Goal: Transaction & Acquisition: Purchase product/service

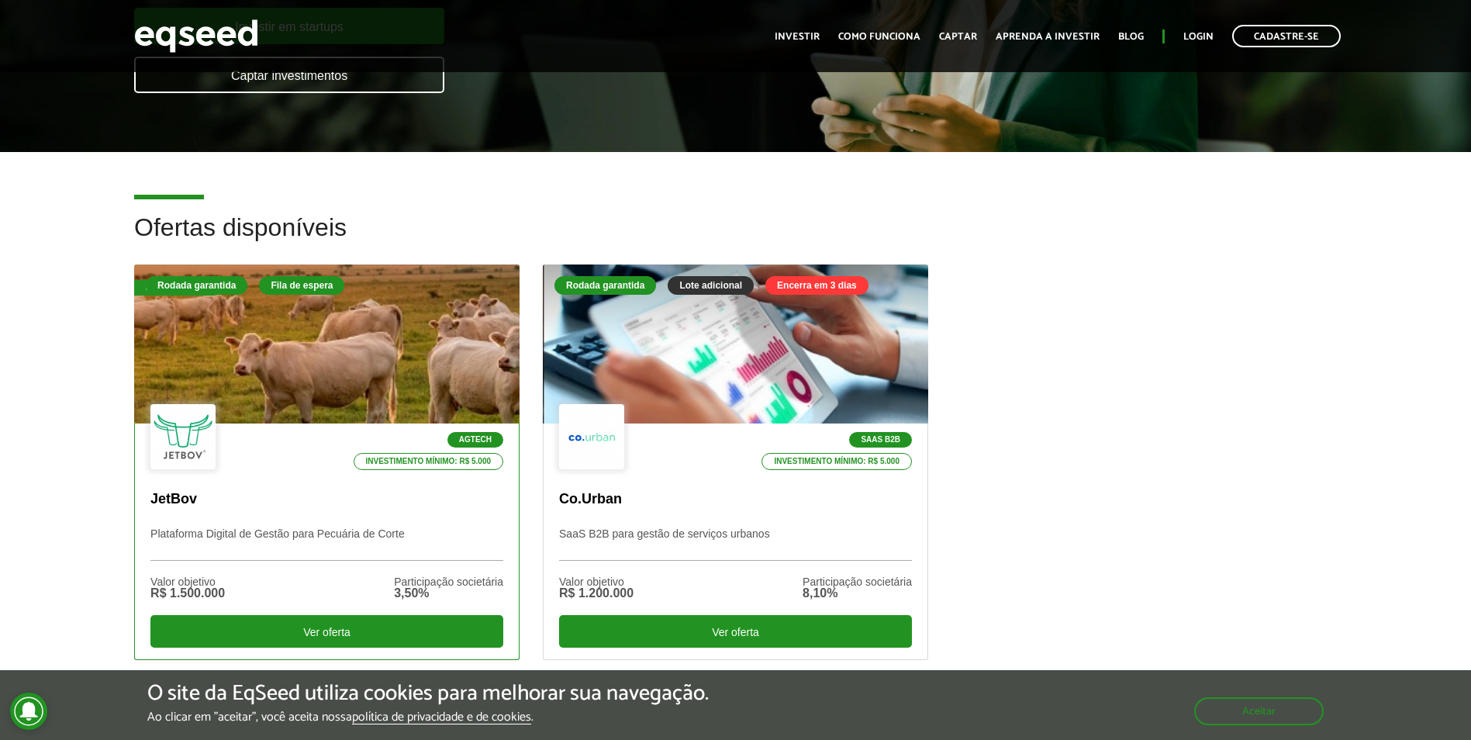
scroll to position [388, 0]
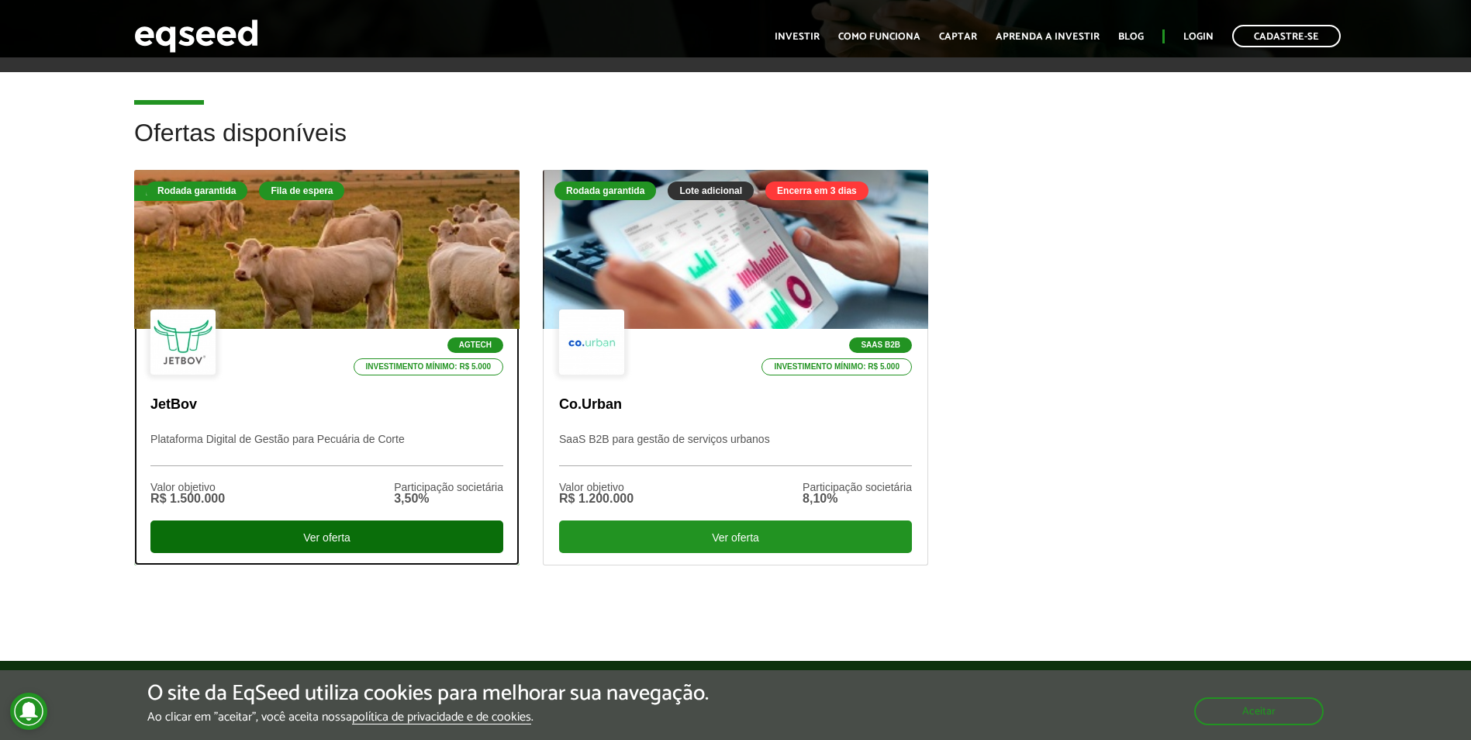
click at [371, 535] on div "Ver oferta" at bounding box center [326, 536] width 353 height 33
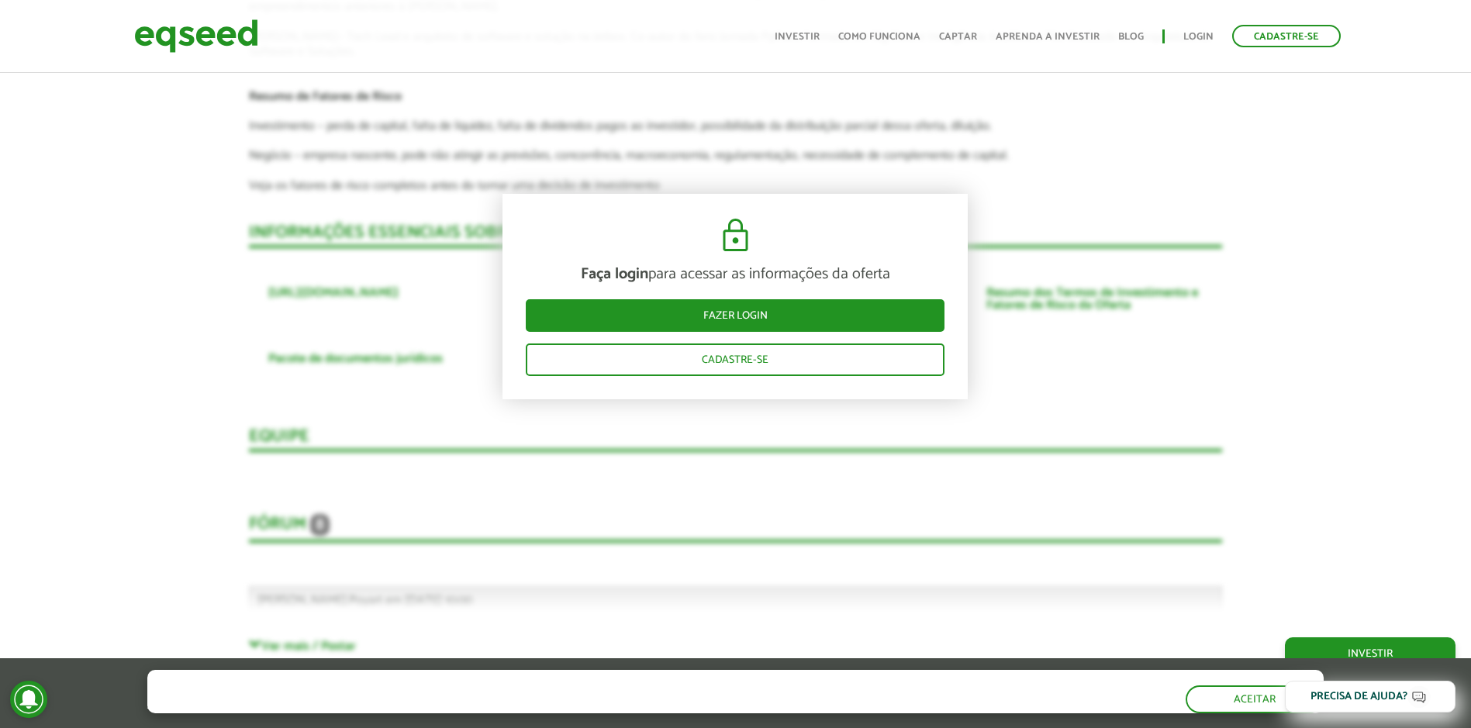
scroll to position [4168, 0]
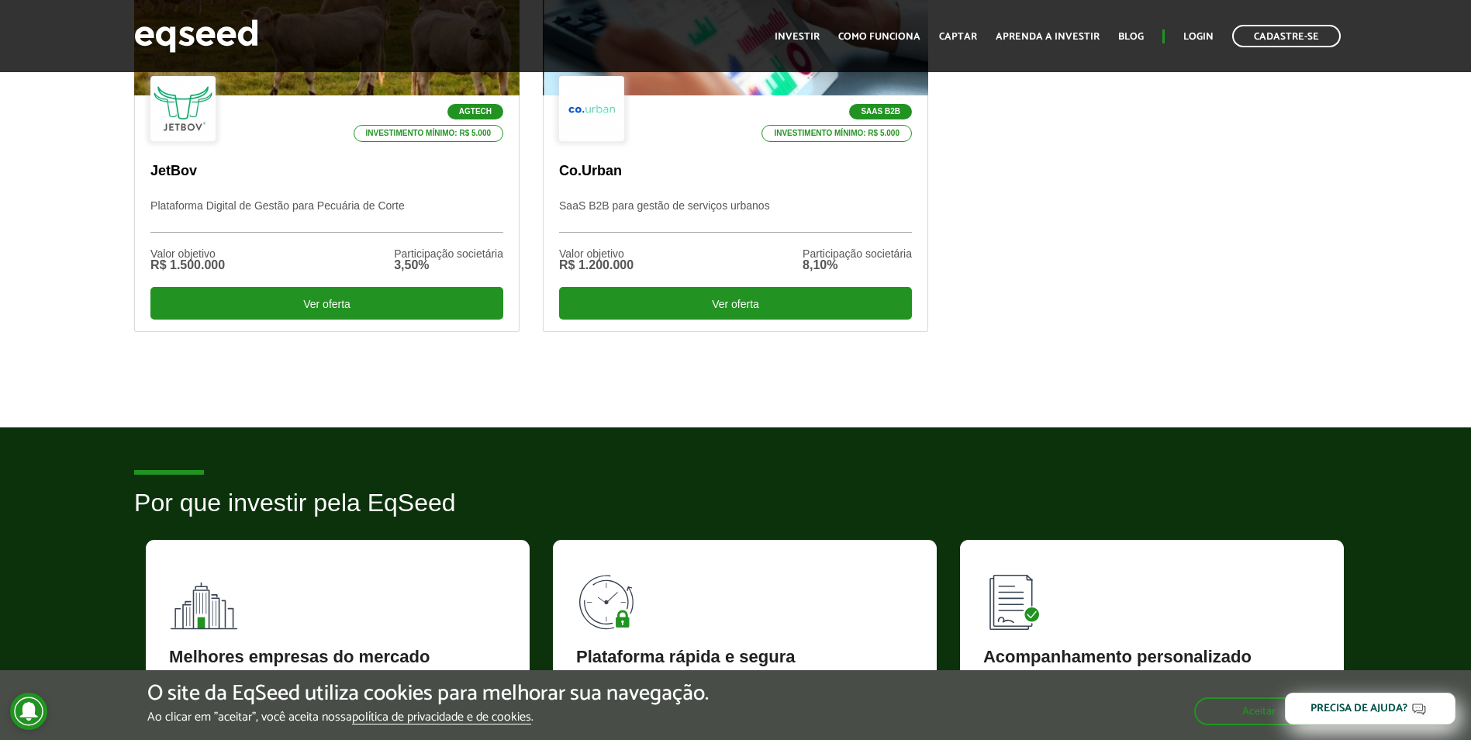
scroll to position [620, 0]
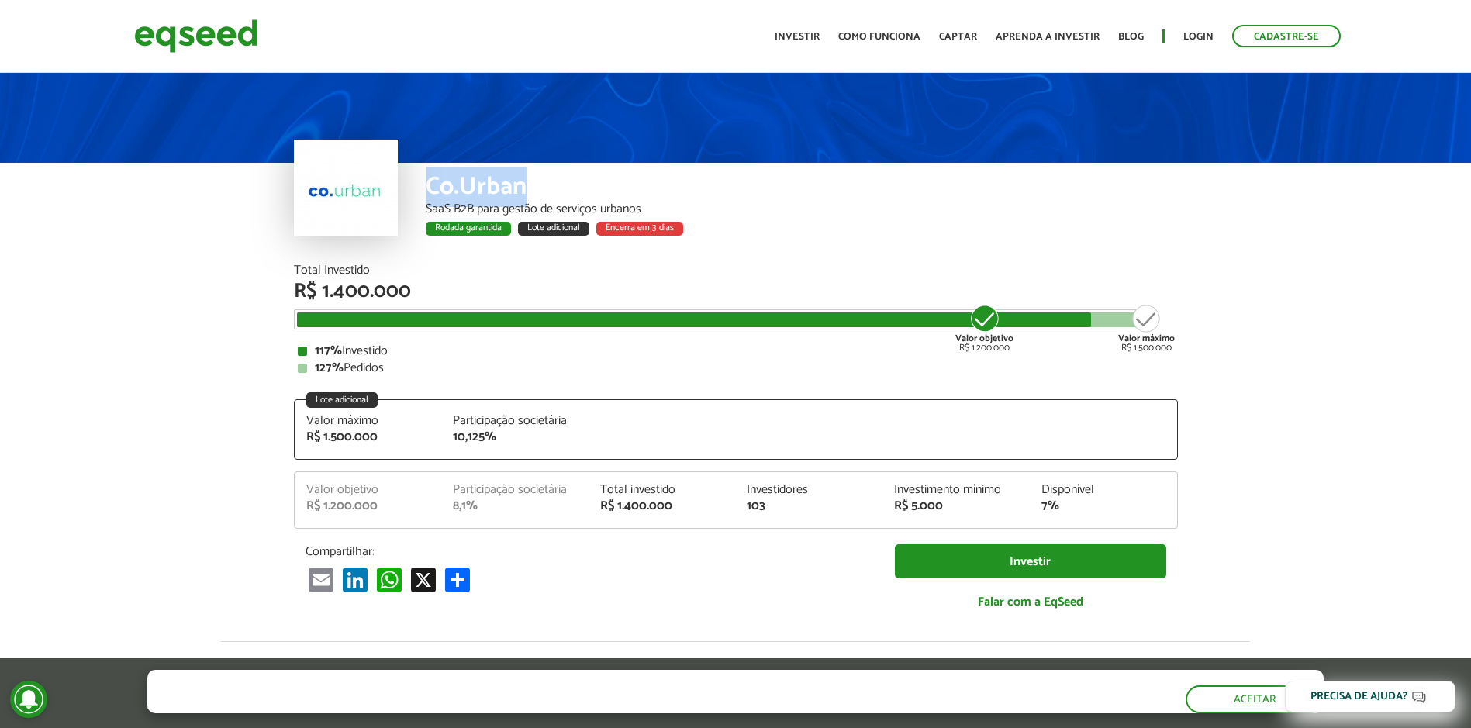
drag, startPoint x: 432, startPoint y: 181, endPoint x: 568, endPoint y: 195, distance: 137.2
click at [568, 195] on div "Co.Urban" at bounding box center [802, 188] width 752 height 29
copy div "Co.Urban"
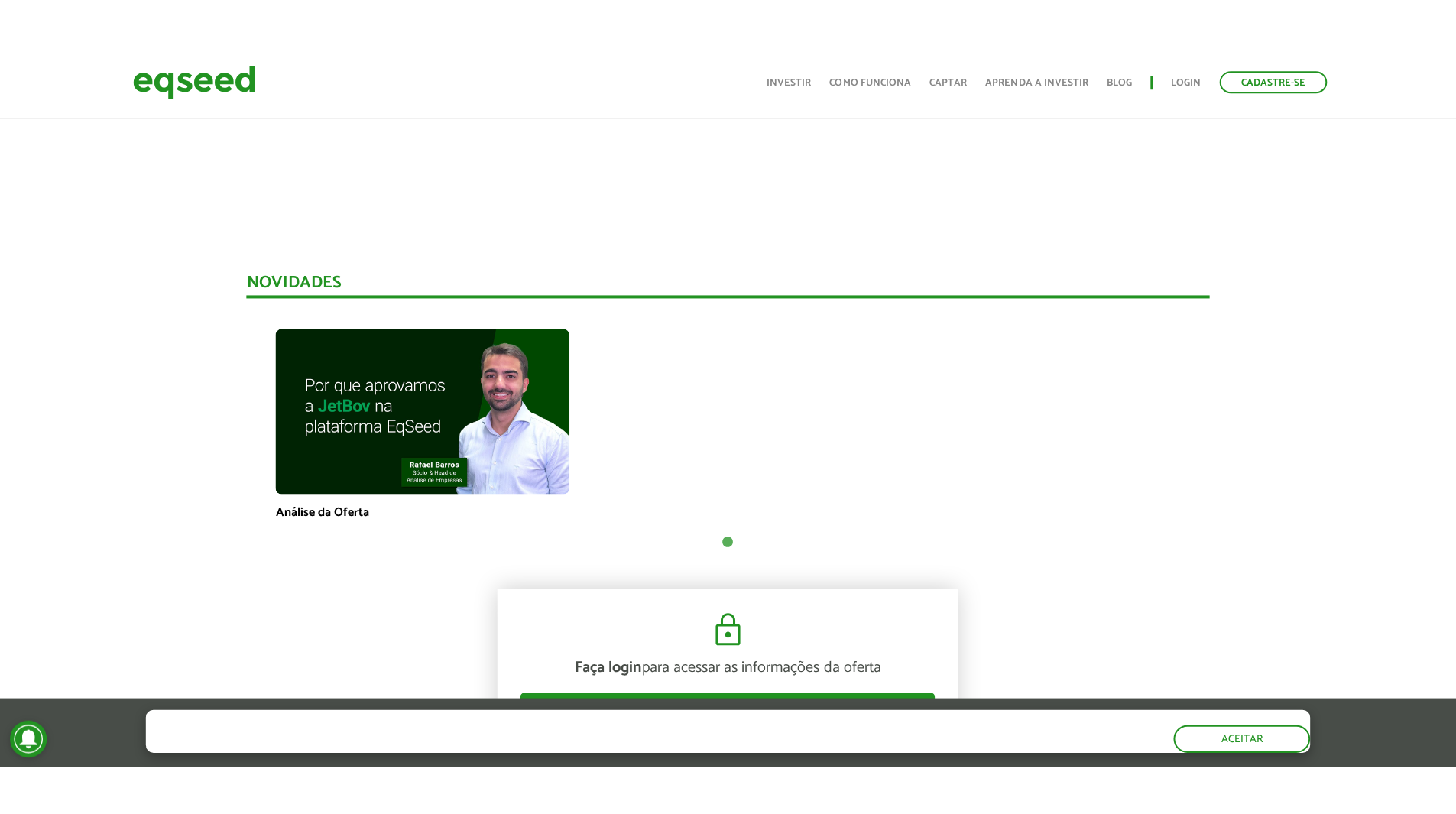
scroll to position [1299, 0]
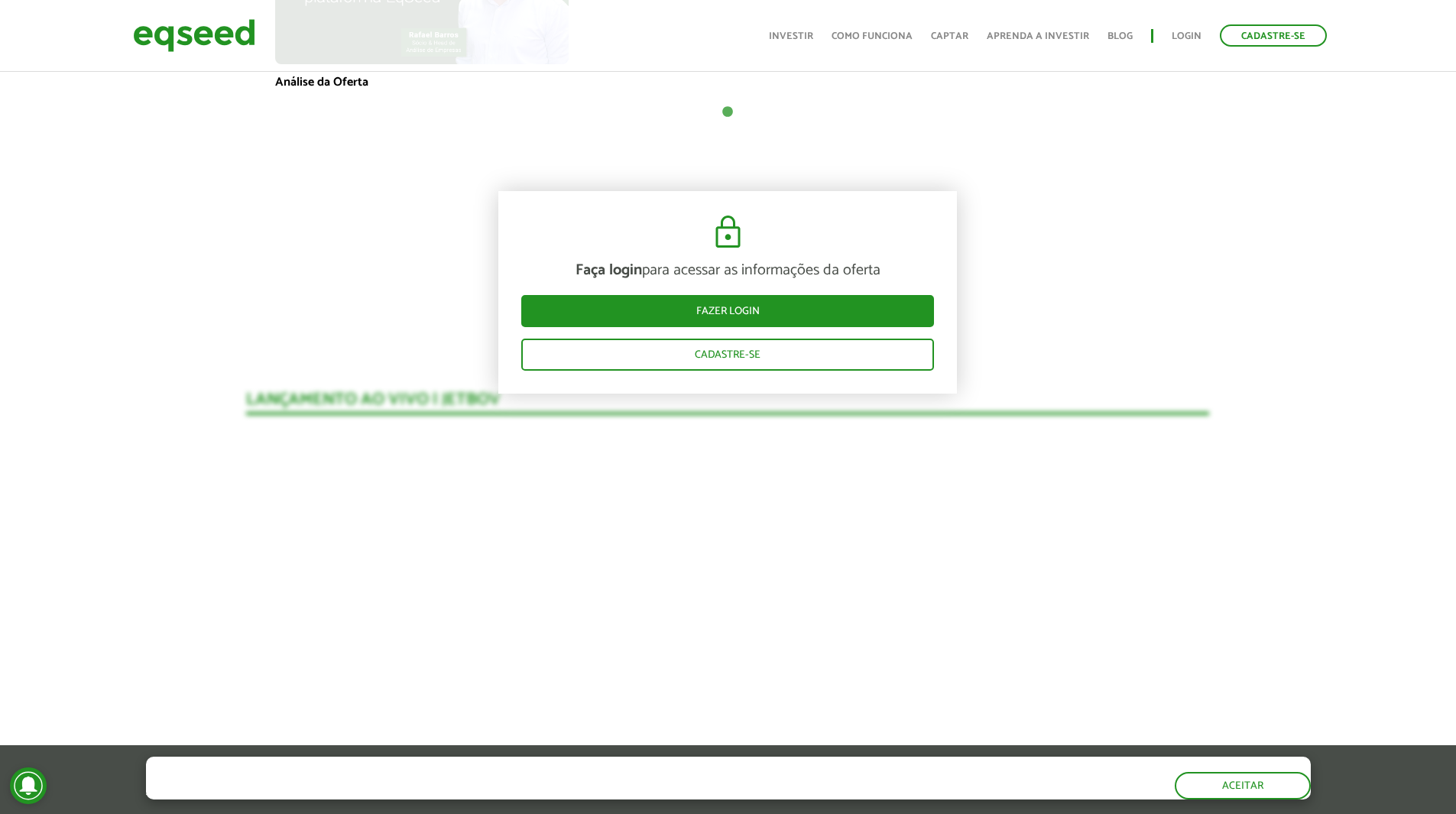
click at [971, 0] on header "Cadastre-se Toggle navigation Toggle navigation Início Investir Como funciona C…" at bounding box center [728, 35] width 1456 height 72
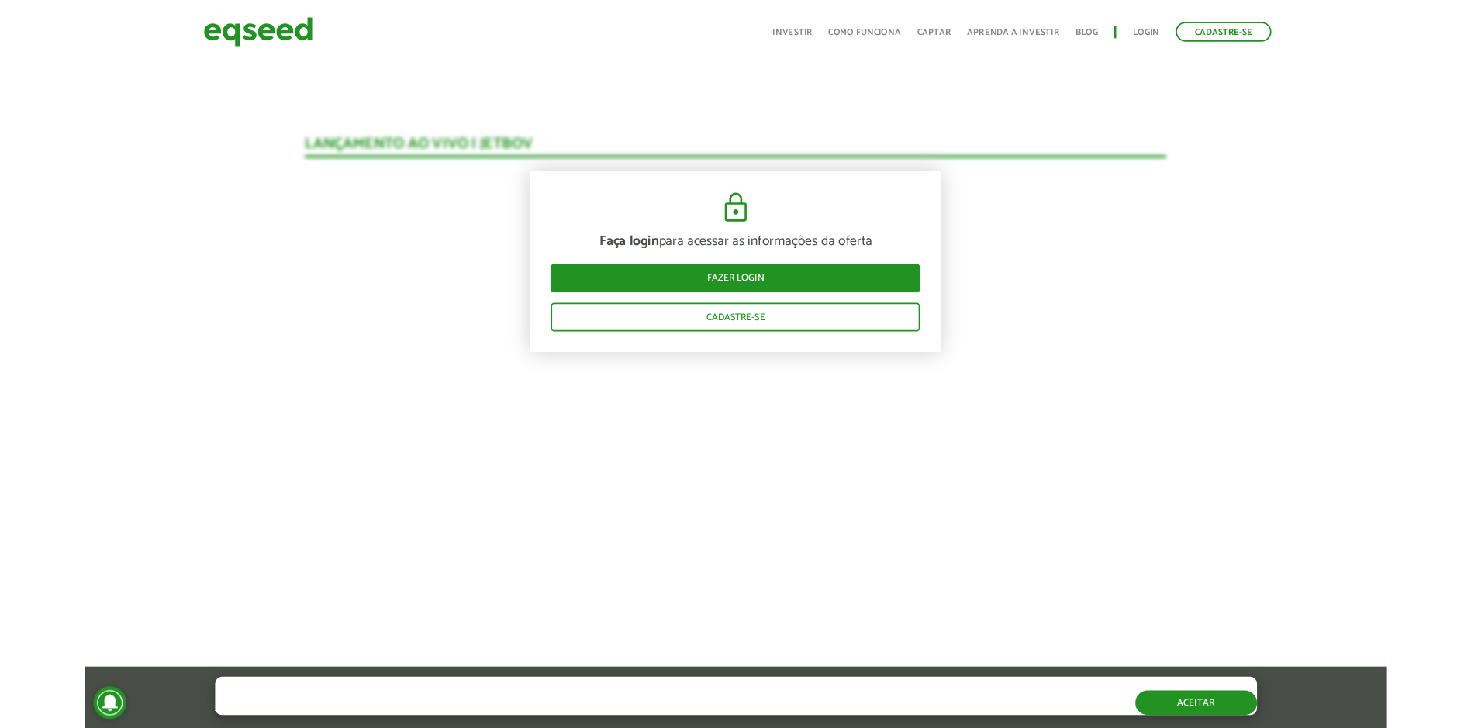
scroll to position [1706, 0]
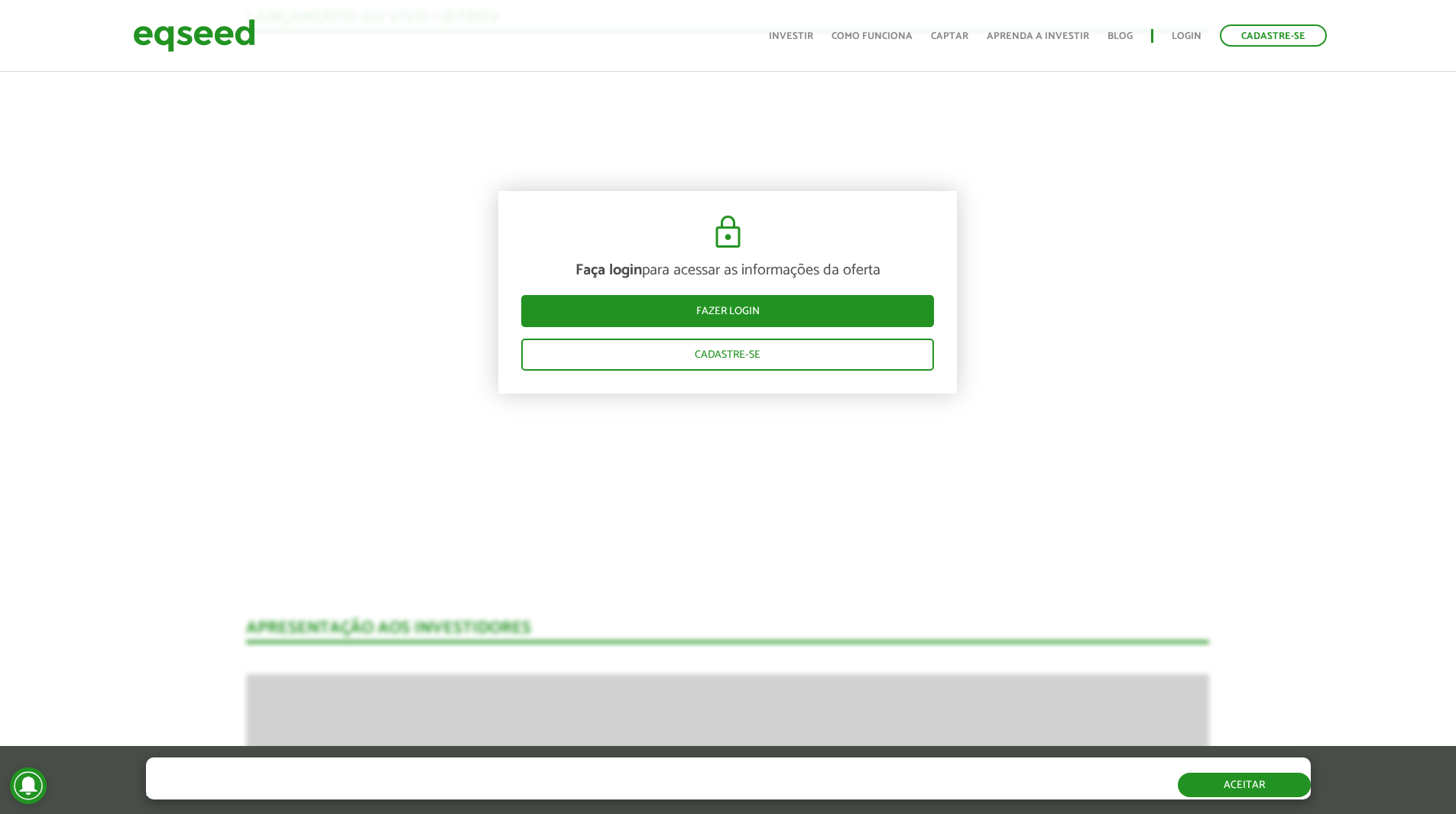
click at [1265, 716] on button "Aceitar" at bounding box center [1244, 784] width 133 height 25
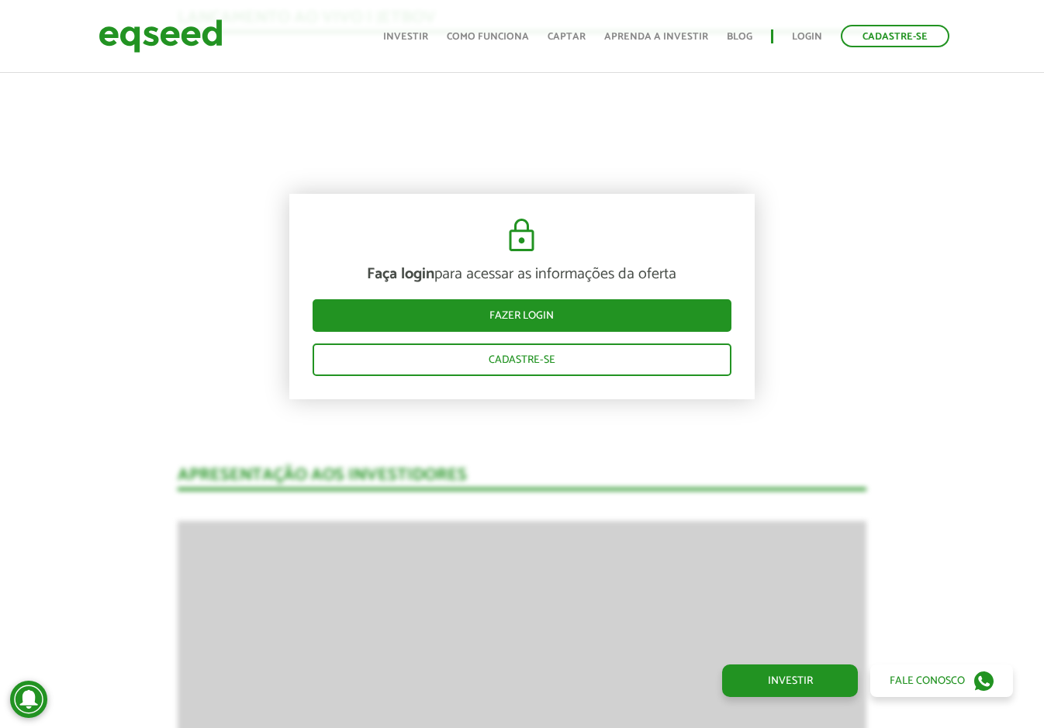
scroll to position [1652, 0]
click at [666, 203] on div "Faça login para acessar as informações da oferta Fazer login Cadastre-se" at bounding box center [521, 296] width 465 height 205
click at [676, 239] on div "Faça login para acessar as informações da oferta Fazer login Cadastre-se" at bounding box center [521, 296] width 465 height 205
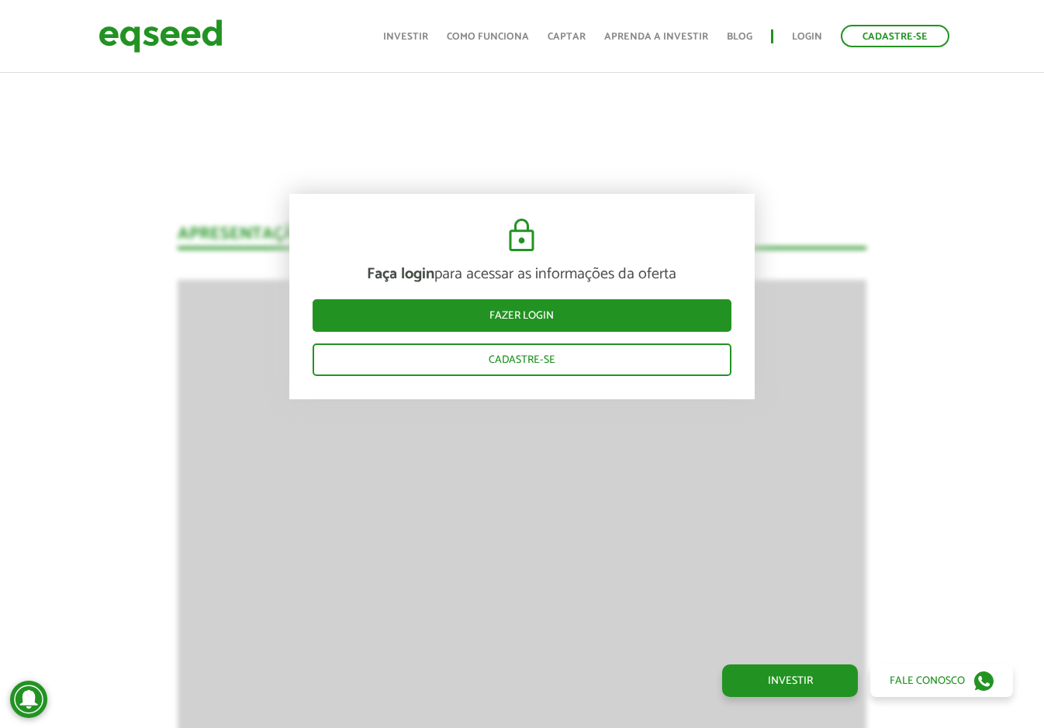
scroll to position [2170, 0]
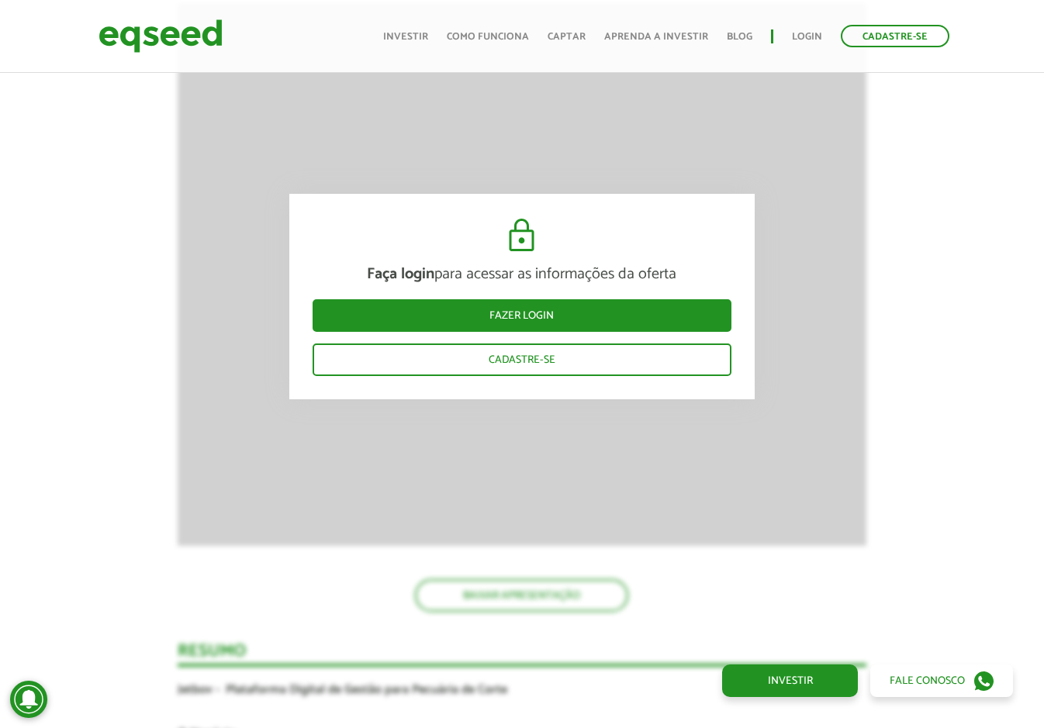
click at [647, 250] on div "Faça login para acessar as informações da oferta Fazer login Cadastre-se" at bounding box center [521, 296] width 465 height 205
drag, startPoint x: 1052, startPoint y: 403, endPoint x: 941, endPoint y: 447, distance: 120.1
click at [941, 447] on div "Novidades Análise da Oferta 1 Faça login para acessar as informações da oferta …" at bounding box center [521, 647] width 1067 height 3374
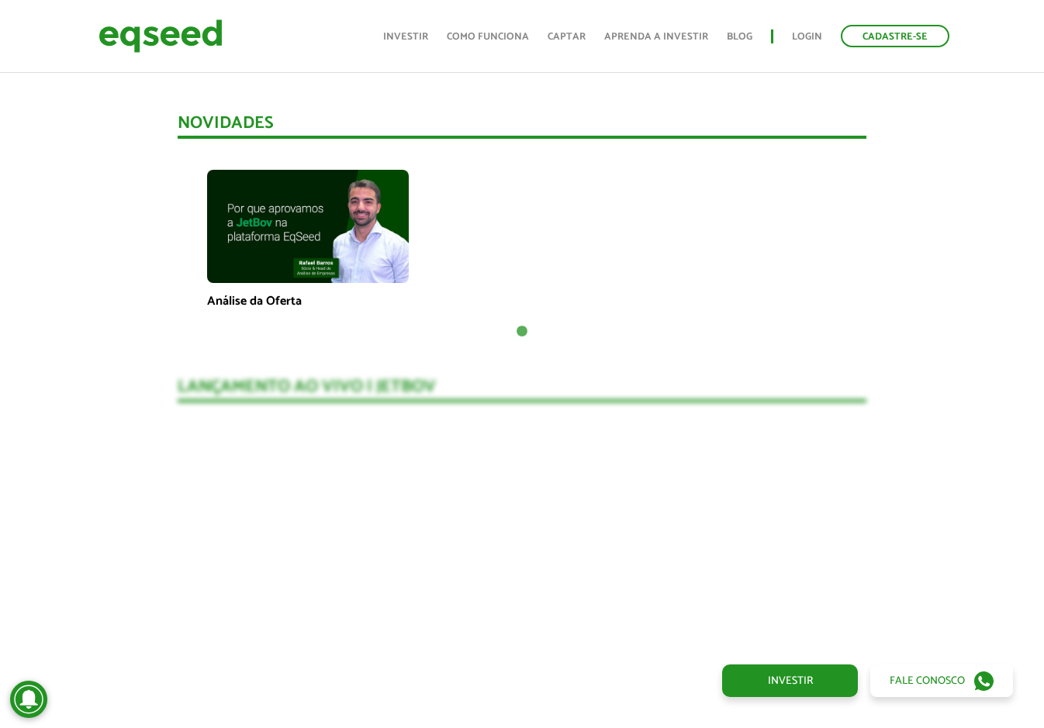
scroll to position [1468, 0]
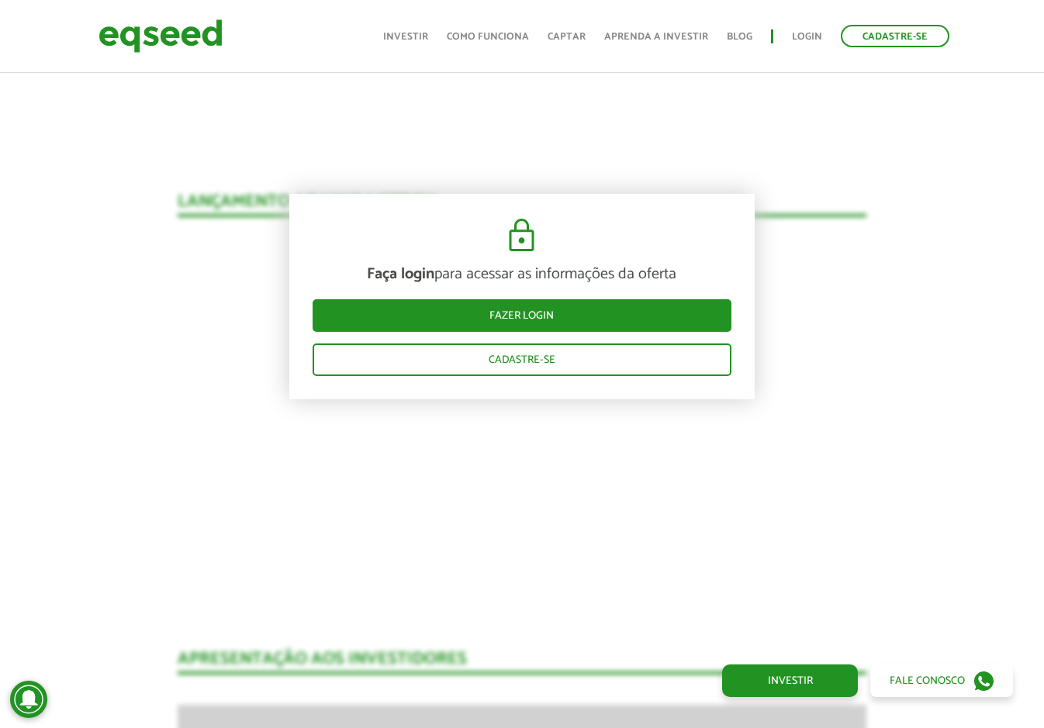
click at [597, 238] on div "Faça login para acessar as informações da oferta Fazer login Cadastre-se" at bounding box center [521, 296] width 465 height 205
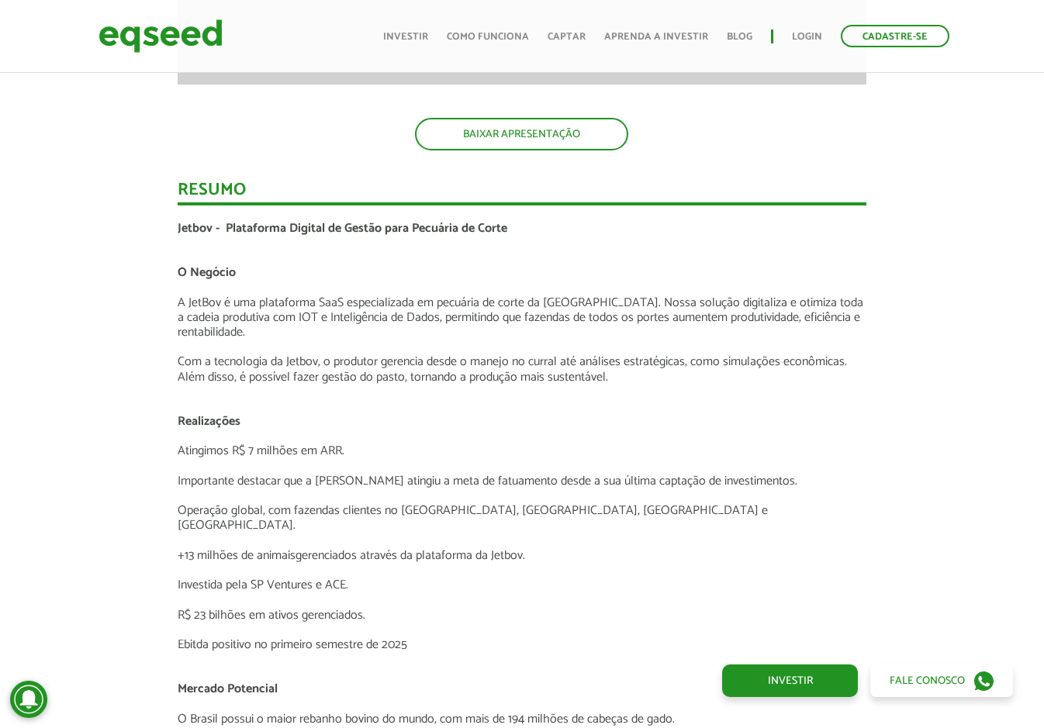
scroll to position [2372, 0]
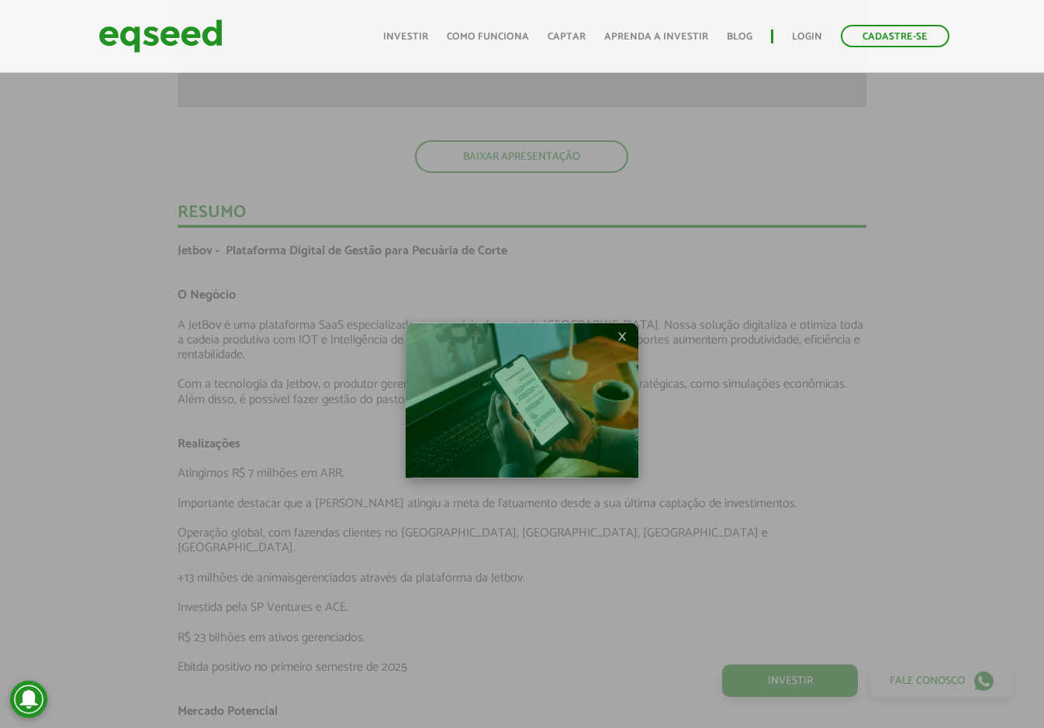
click at [619, 336] on span "×" at bounding box center [621, 335] width 9 height 19
click at [615, 334] on img at bounding box center [522, 400] width 233 height 155
click at [899, 392] on div at bounding box center [522, 364] width 1044 height 728
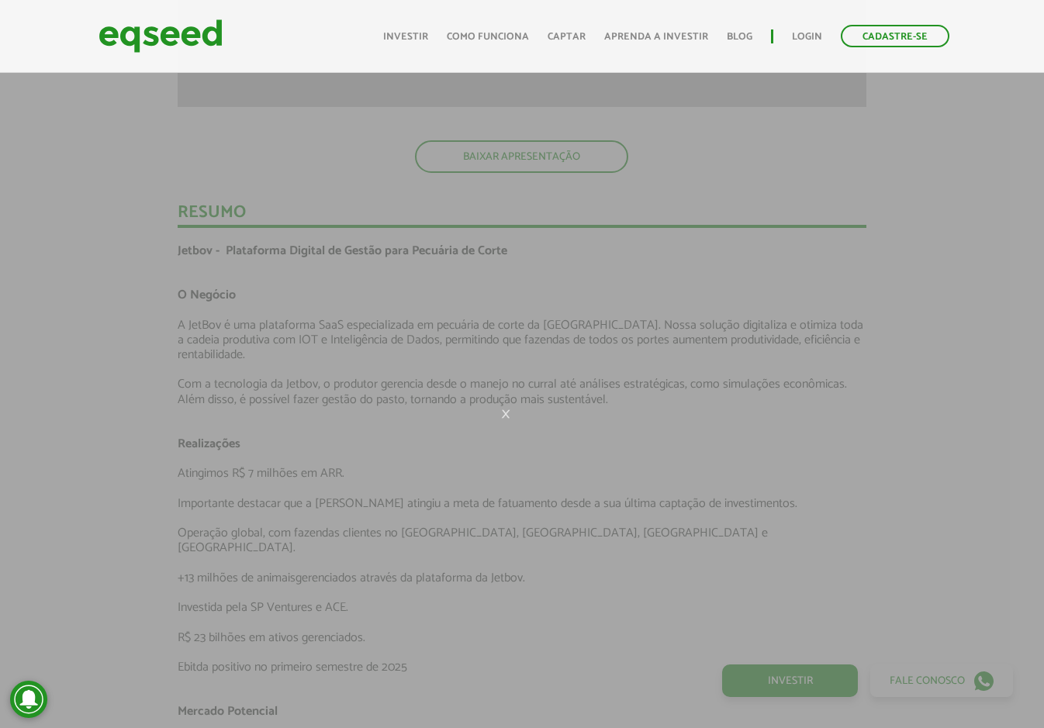
click at [506, 409] on span "×" at bounding box center [505, 413] width 9 height 19
click at [506, 410] on span "×" at bounding box center [505, 413] width 9 height 19
drag, startPoint x: 502, startPoint y: 422, endPoint x: 509, endPoint y: 410, distance: 14.0
click at [502, 421] on span "×" at bounding box center [505, 413] width 9 height 19
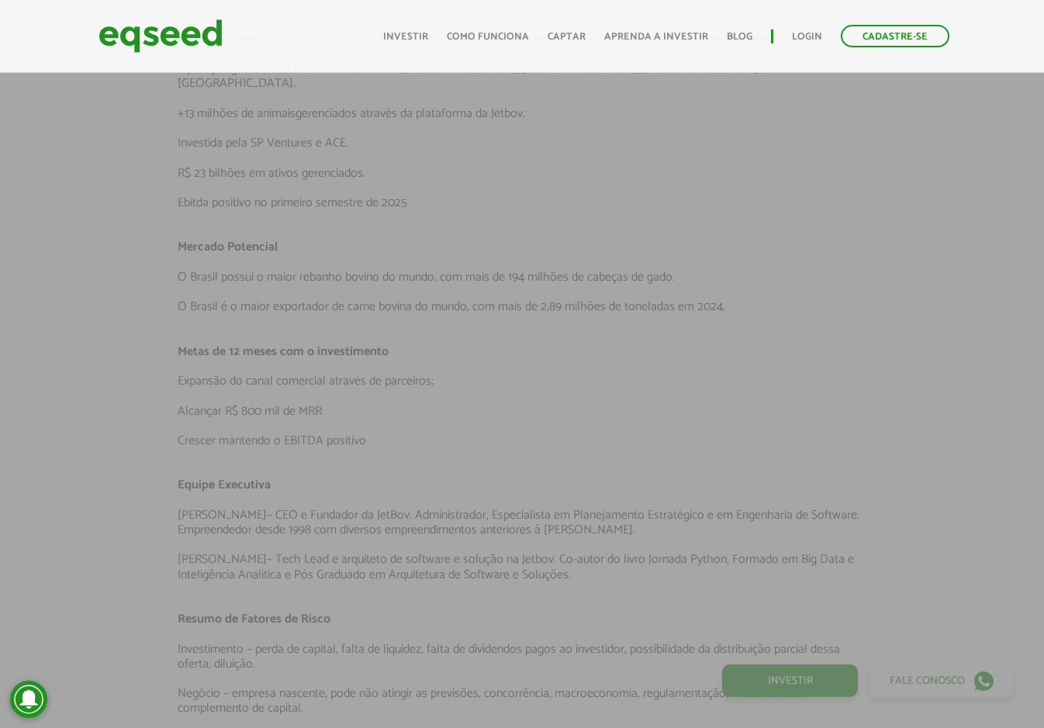
scroll to position [2837, 0]
click at [928, 432] on div at bounding box center [522, 364] width 1044 height 728
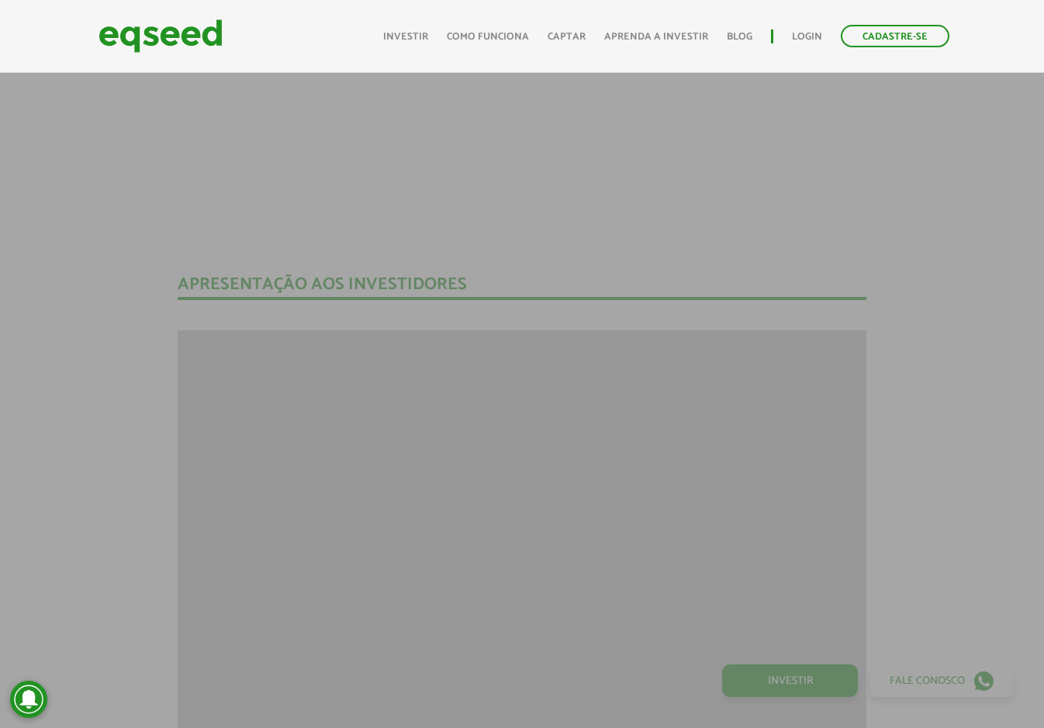
scroll to position [1519, 0]
